Goal: Task Accomplishment & Management: Manage account settings

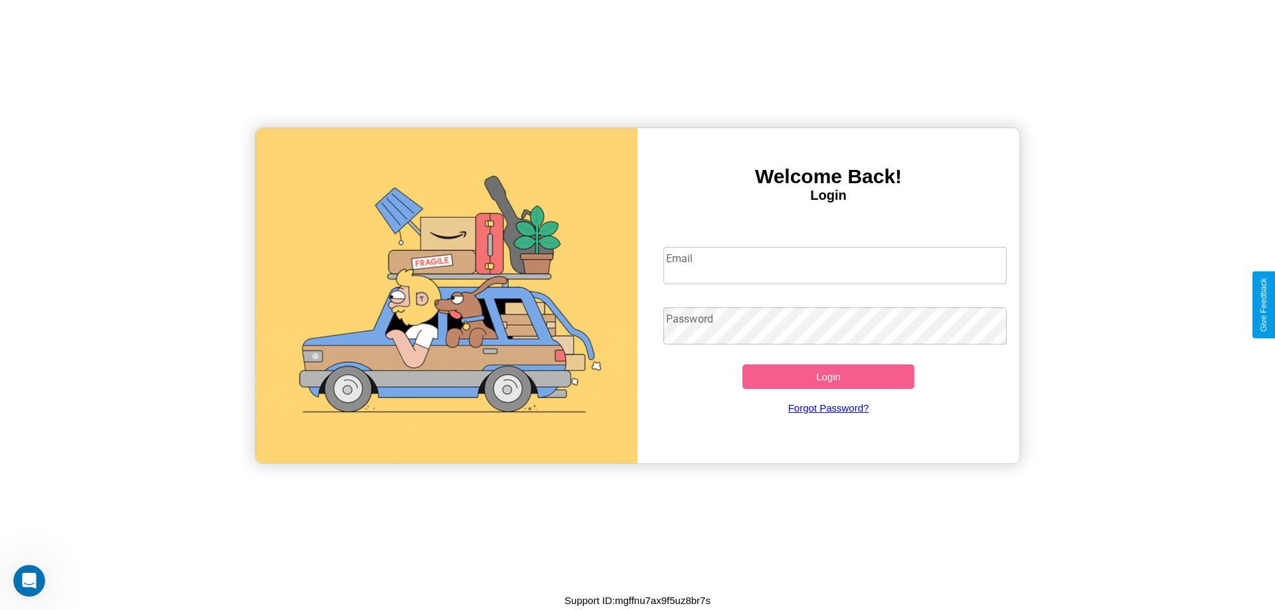
click at [835, 265] on input "Email" at bounding box center [836, 265] width 344 height 37
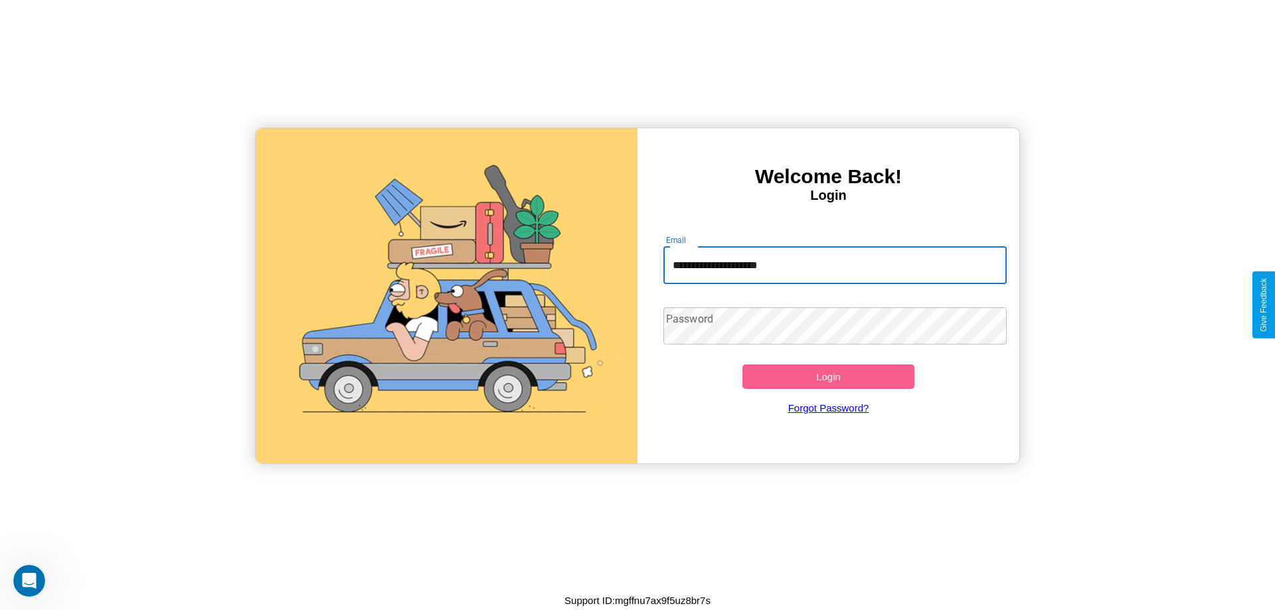
type input "**********"
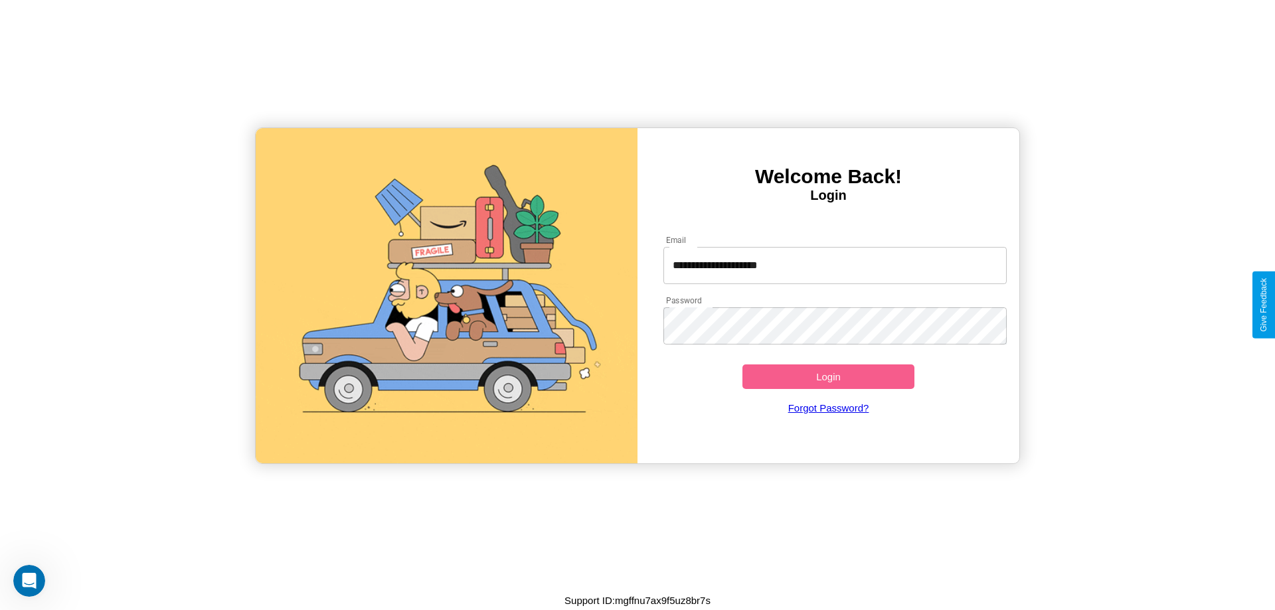
click at [828, 377] on button "Login" at bounding box center [829, 377] width 172 height 25
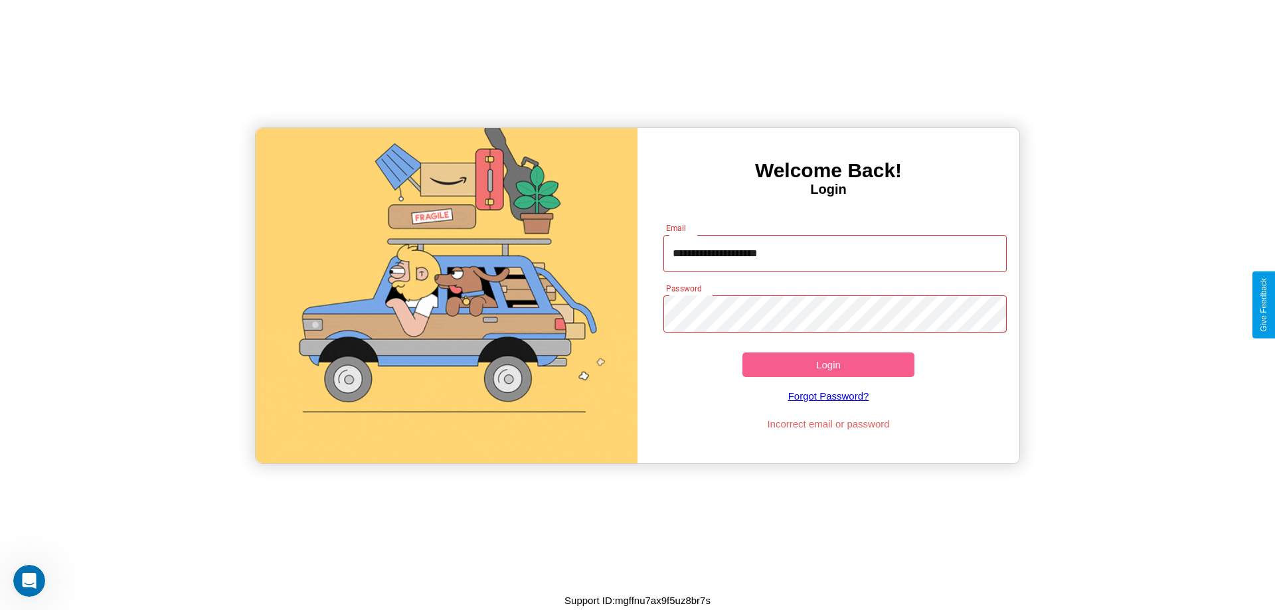
click at [828, 365] on button "Login" at bounding box center [829, 365] width 172 height 25
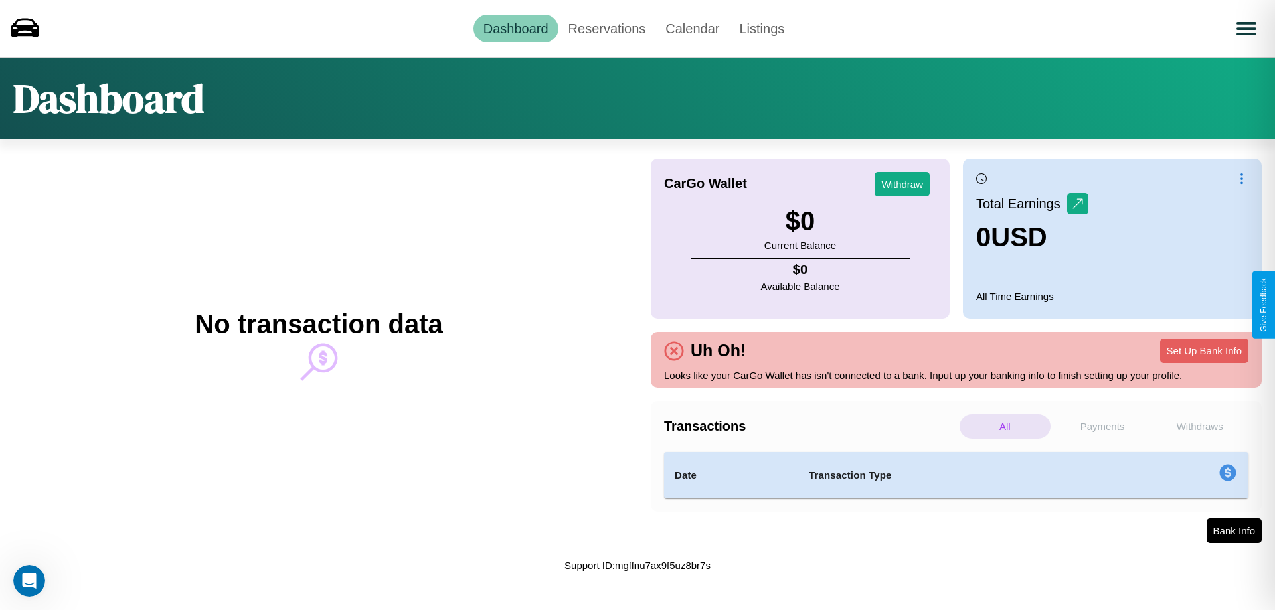
click at [1200, 426] on p "Withdraws" at bounding box center [1199, 427] width 91 height 25
click at [1103, 426] on p "Payments" at bounding box center [1103, 427] width 91 height 25
click at [1200, 426] on p "Withdraws" at bounding box center [1199, 427] width 91 height 25
click at [606, 28] on link "Reservations" at bounding box center [608, 29] width 98 height 28
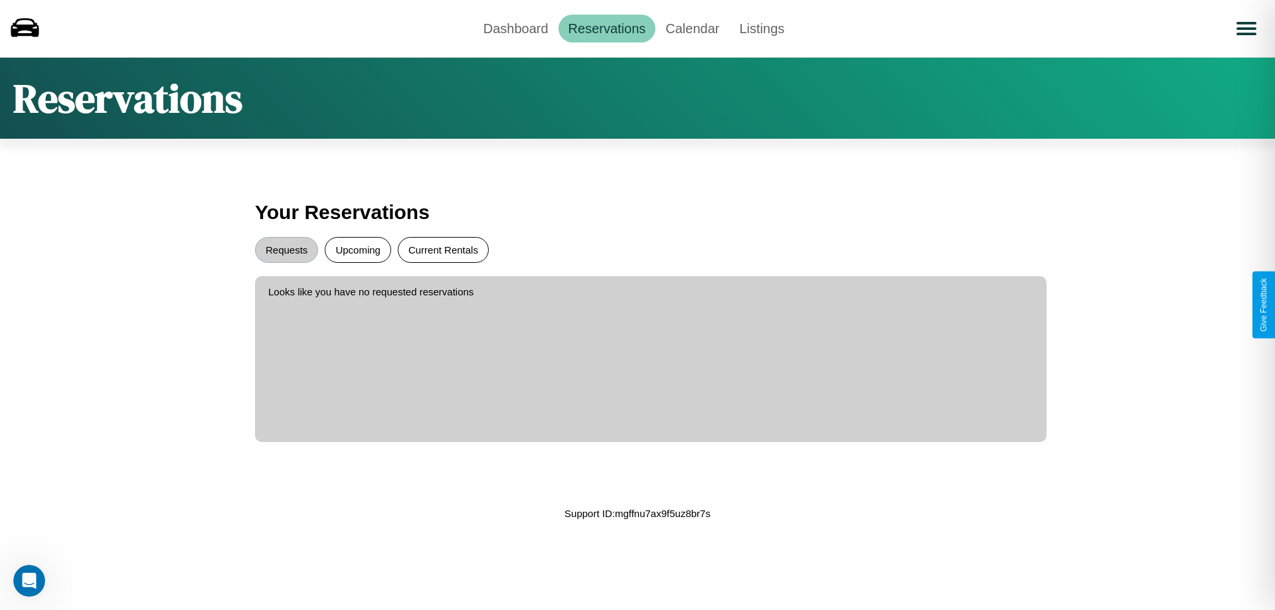
click at [443, 250] on button "Current Rentals" at bounding box center [443, 250] width 91 height 26
click at [286, 250] on button "Requests" at bounding box center [286, 250] width 63 height 26
click at [692, 28] on link "Calendar" at bounding box center [693, 29] width 74 height 28
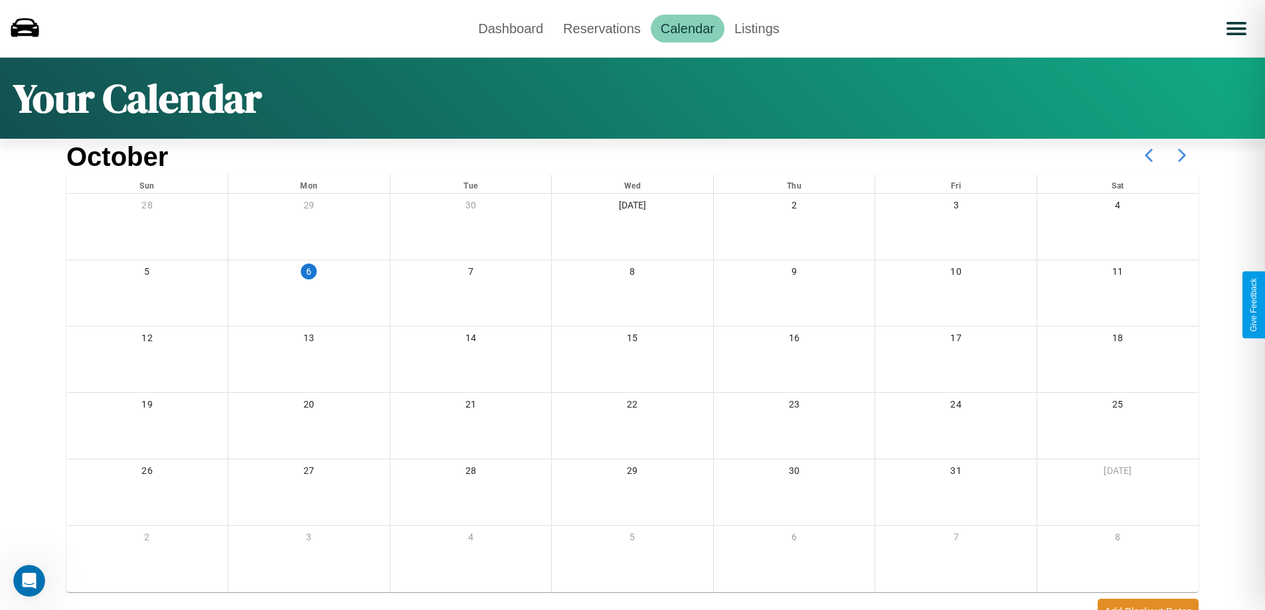
click at [1182, 155] on icon at bounding box center [1182, 155] width 33 height 33
